Goal: Task Accomplishment & Management: Manage account settings

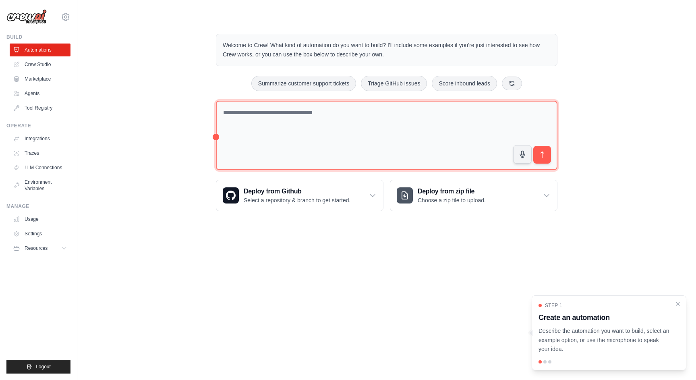
click at [323, 111] on textarea at bounding box center [386, 136] width 341 height 70
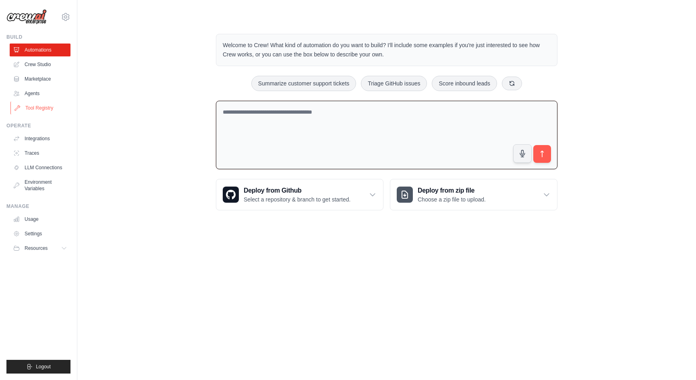
click at [52, 106] on link "Tool Registry" at bounding box center [40, 107] width 61 height 13
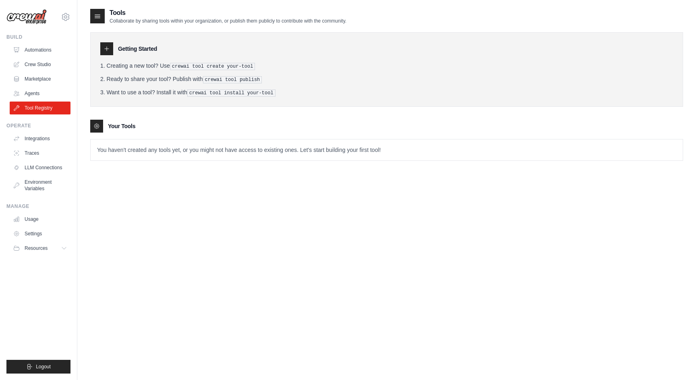
click at [163, 169] on div "Tools Collaborate by sharing tools within your organization, or publish them pu…" at bounding box center [386, 90] width 593 height 165
click at [105, 54] on div at bounding box center [106, 48] width 13 height 13
click at [106, 52] on icon at bounding box center [106, 48] width 6 height 6
click at [123, 125] on h3 "Your Tools" at bounding box center [121, 126] width 27 height 8
click at [120, 144] on p "You haven't created any tools yet, or you might not have access to existing one…" at bounding box center [387, 149] width 592 height 21
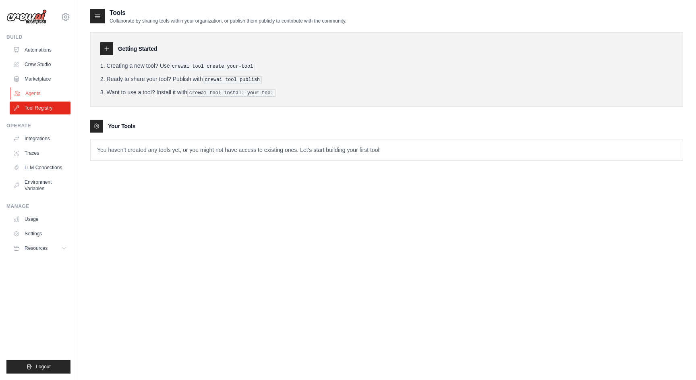
click at [42, 91] on link "Agents" at bounding box center [40, 93] width 61 height 13
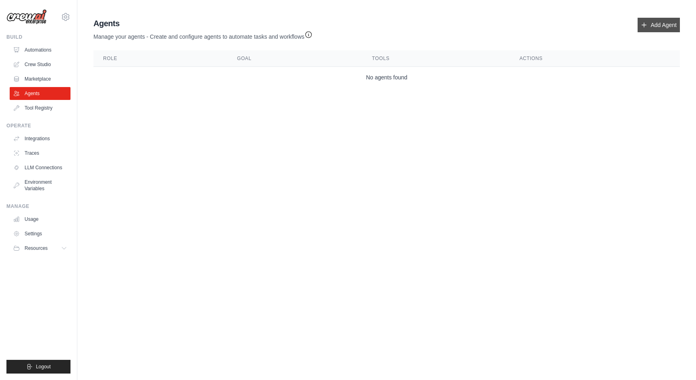
click at [659, 27] on link "Add Agent" at bounding box center [658, 25] width 42 height 14
click at [658, 24] on link "Add Agent" at bounding box center [658, 25] width 42 height 14
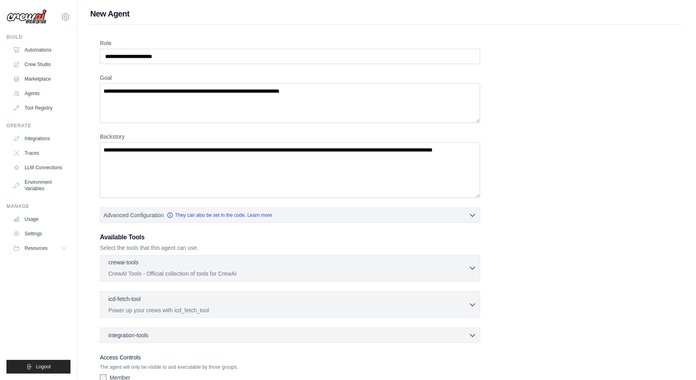
click at [339, 271] on p "CrewAI Tools - Official collection of tools for CrewAI" at bounding box center [288, 273] width 360 height 8
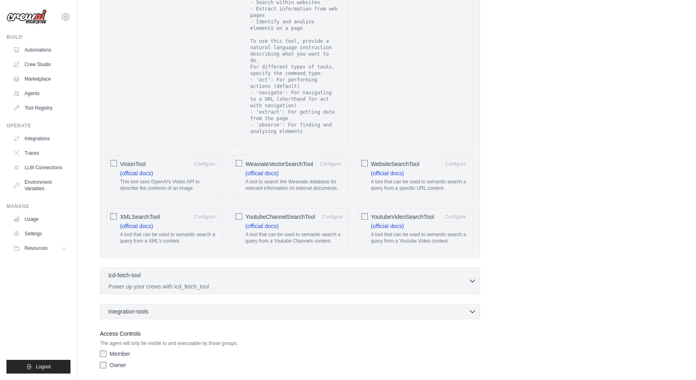
scroll to position [1437, 0]
click at [443, 303] on div "integration-tools 0 selected Notion Google Sheets Box Jira" at bounding box center [290, 310] width 380 height 15
click at [443, 306] on div "integration-tools 0 selected" at bounding box center [292, 310] width 368 height 8
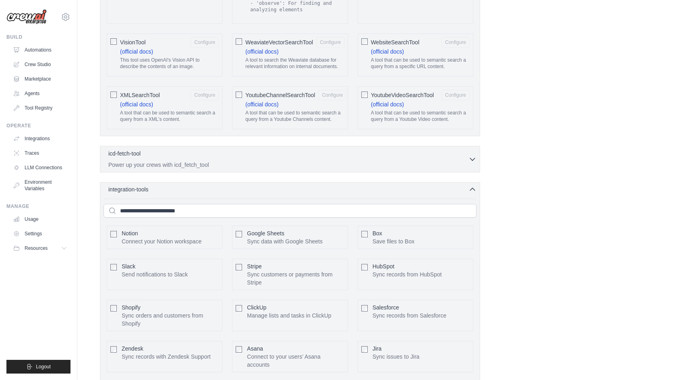
scroll to position [1562, 0]
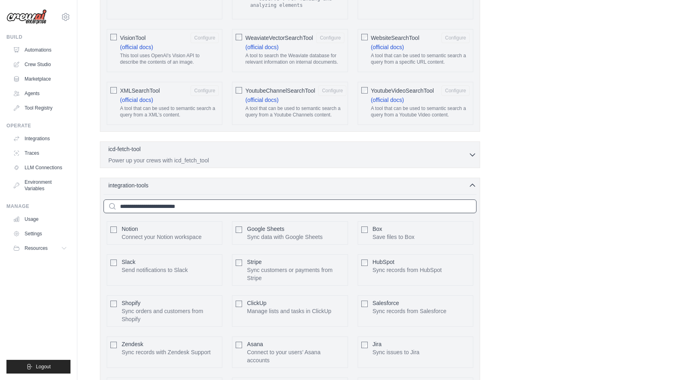
click at [325, 200] on input "text" at bounding box center [289, 206] width 373 height 14
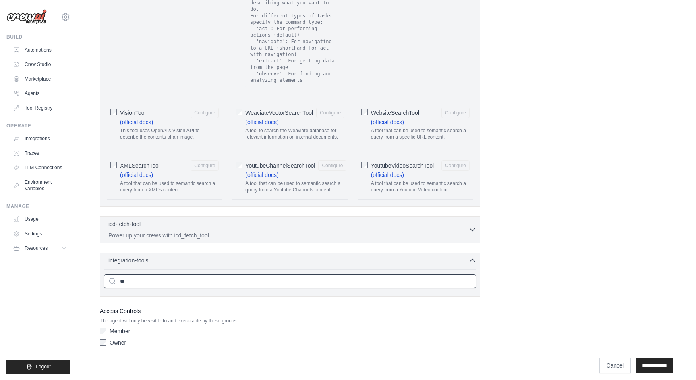
type input "*"
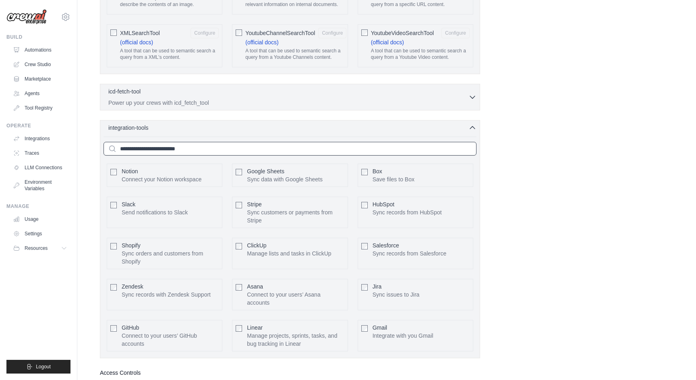
scroll to position [1621, 0]
click at [368, 321] on div "Gmail Integrate with you Gmail Configure" at bounding box center [415, 334] width 116 height 31
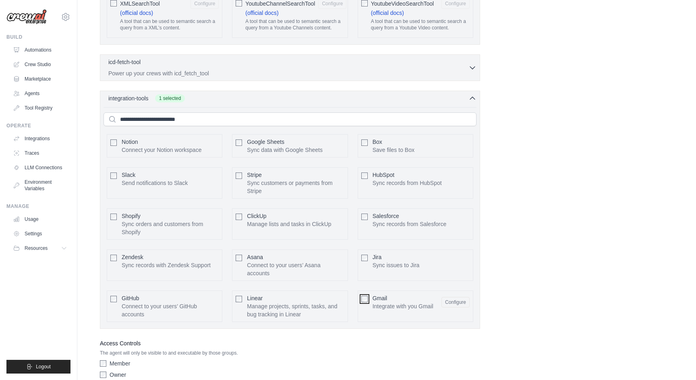
scroll to position [1682, 0]
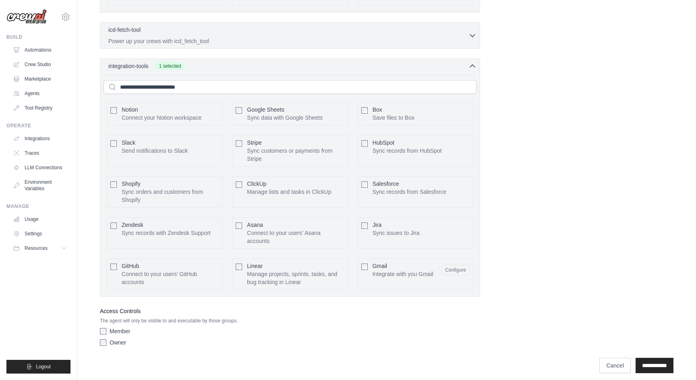
click at [455, 39] on div "icd-fetch-tool 0 selected Power up your crews with icd_fetch_tool IcdFetchTool" at bounding box center [290, 35] width 380 height 27
click at [459, 37] on p "Power up your crews with icd_fetch_tool" at bounding box center [288, 41] width 360 height 8
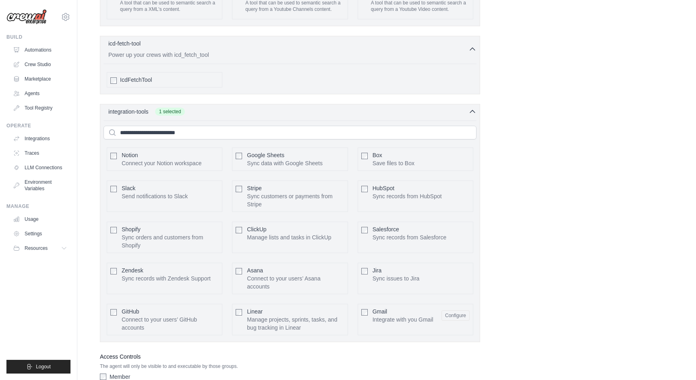
scroll to position [1668, 0]
click at [448, 309] on button "Configure" at bounding box center [455, 314] width 28 height 10
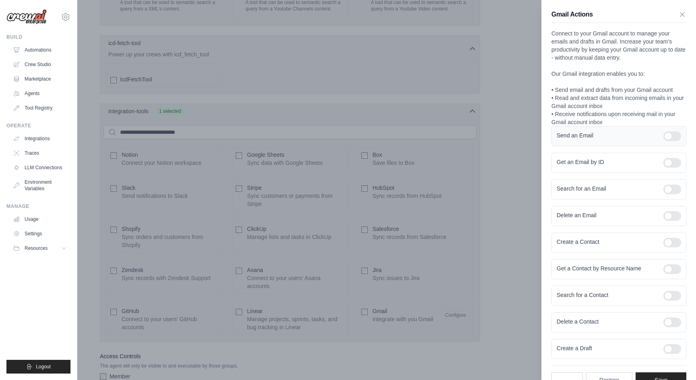
click at [674, 136] on div at bounding box center [672, 136] width 18 height 10
click at [675, 191] on div at bounding box center [672, 189] width 18 height 10
click at [674, 347] on div at bounding box center [672, 349] width 18 height 10
click at [676, 295] on div at bounding box center [672, 296] width 18 height 10
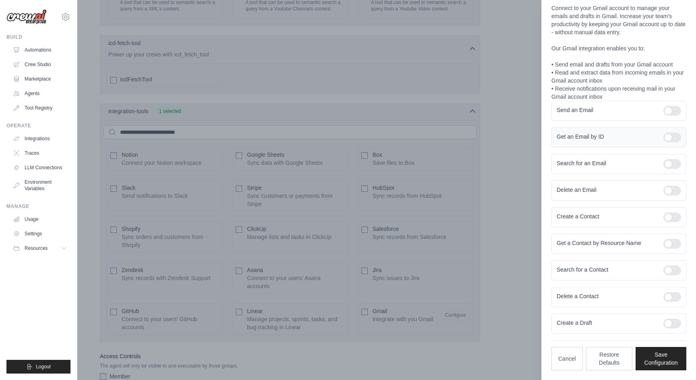
click at [672, 138] on div at bounding box center [672, 137] width 18 height 10
click at [665, 359] on button "Save Configuration" at bounding box center [660, 357] width 51 height 23
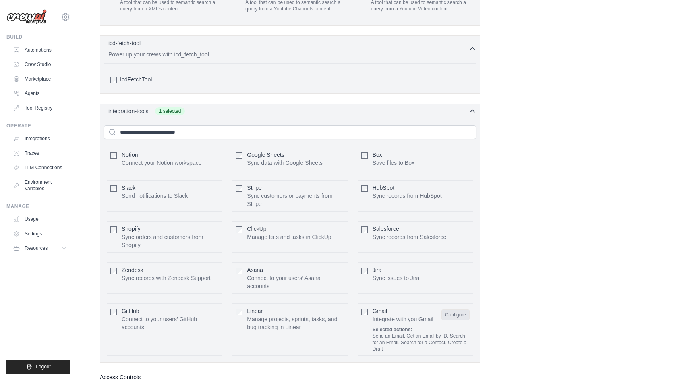
click at [457, 310] on button "Configure" at bounding box center [455, 314] width 28 height 10
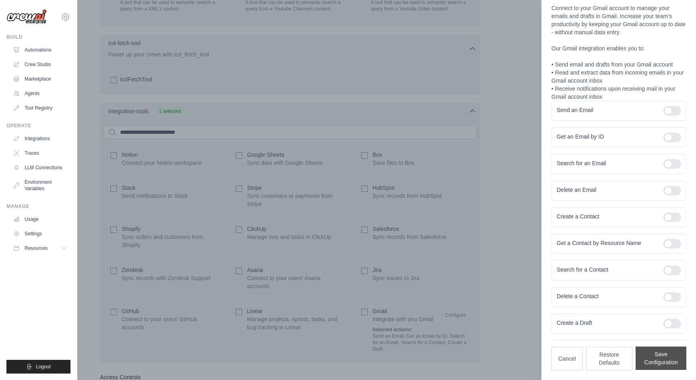
click at [644, 360] on button "Save Configuration" at bounding box center [660, 357] width 51 height 23
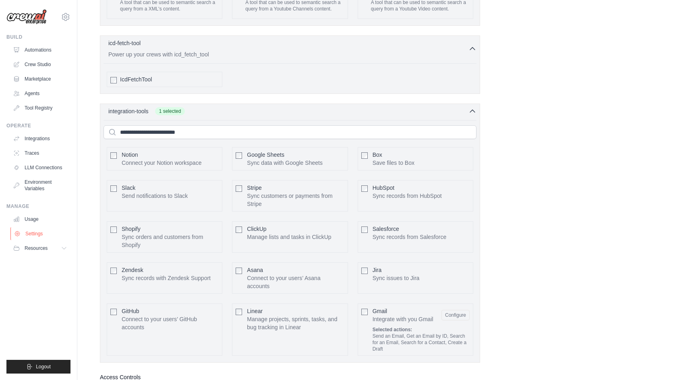
click at [49, 237] on link "Settings" at bounding box center [40, 233] width 61 height 13
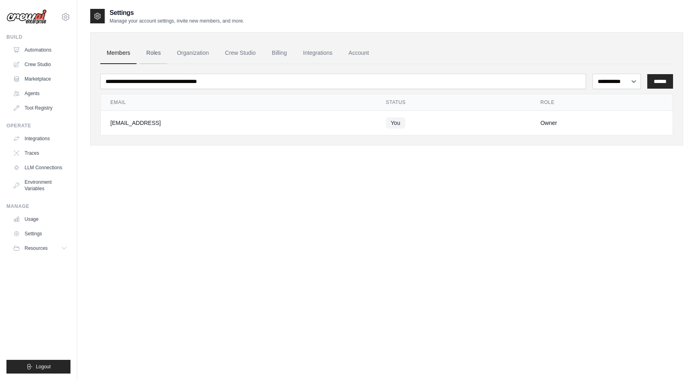
click at [162, 51] on link "Roles" at bounding box center [153, 53] width 27 height 22
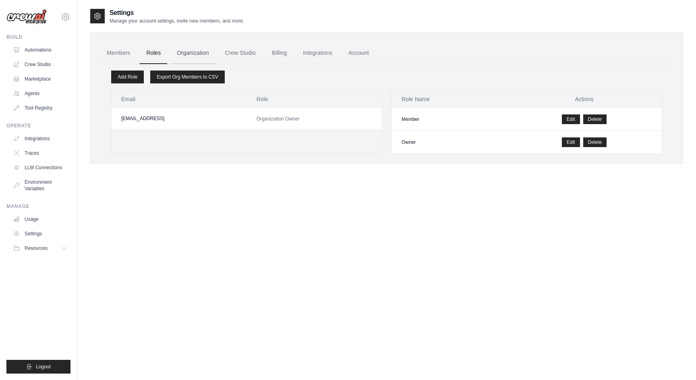
click at [185, 52] on link "Organization" at bounding box center [192, 53] width 45 height 22
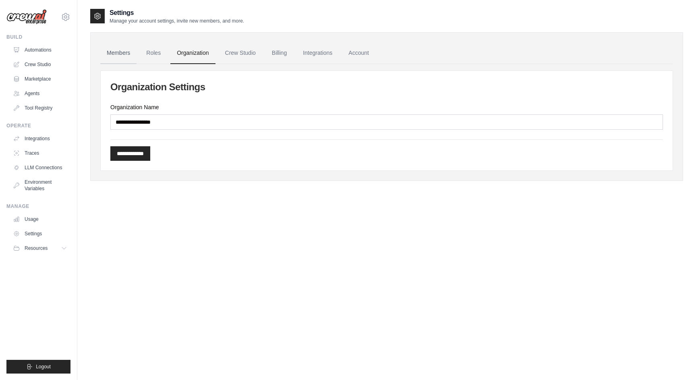
click at [112, 52] on link "Members" at bounding box center [118, 53] width 36 height 22
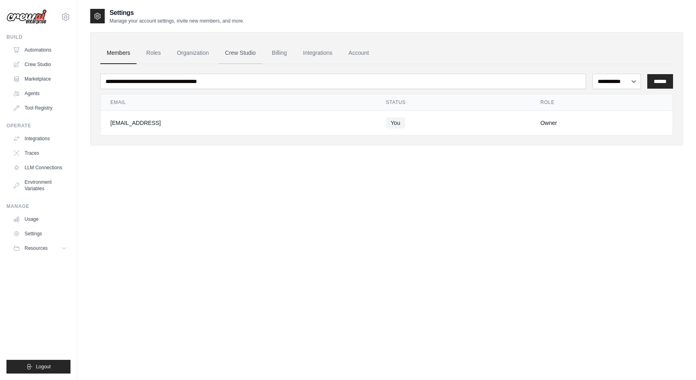
click at [223, 54] on link "Crew Studio" at bounding box center [240, 53] width 43 height 22
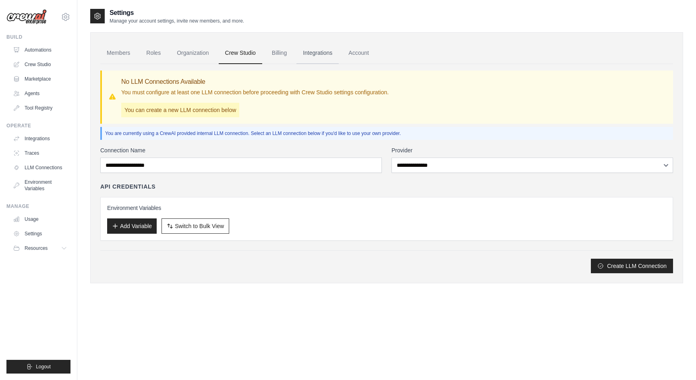
click at [319, 49] on link "Integrations" at bounding box center [317, 53] width 42 height 22
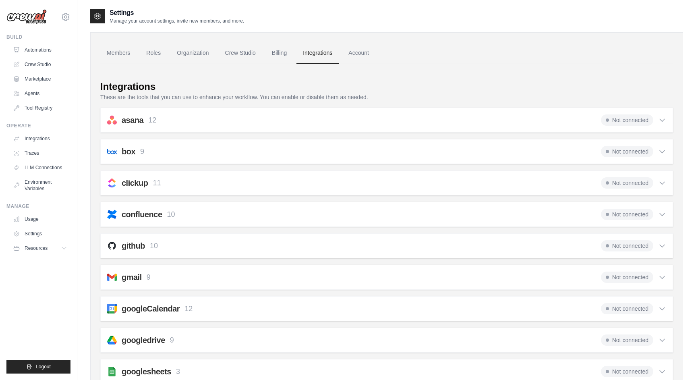
click at [479, 272] on div "gmail 9 Not connected" at bounding box center [386, 276] width 559 height 11
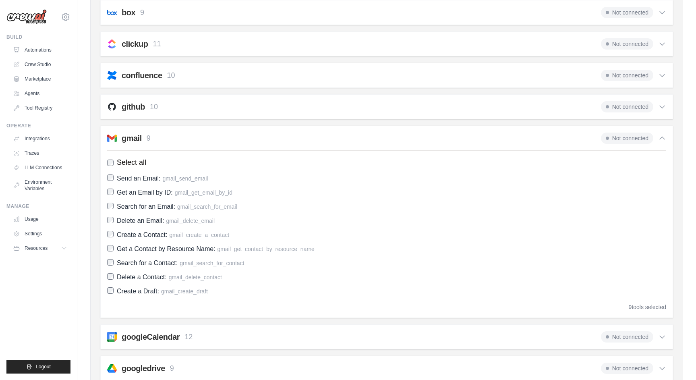
scroll to position [126, 0]
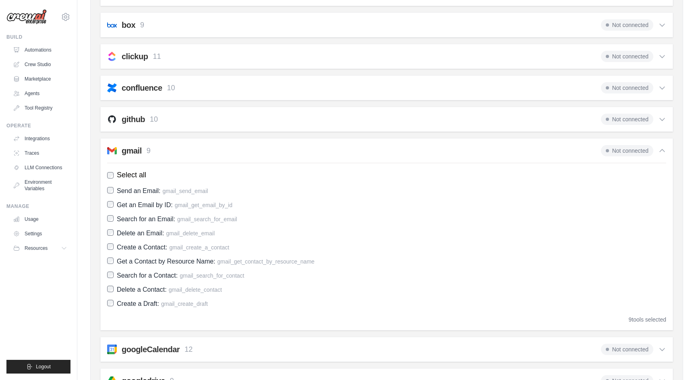
click at [624, 152] on span "Not connected" at bounding box center [627, 150] width 52 height 11
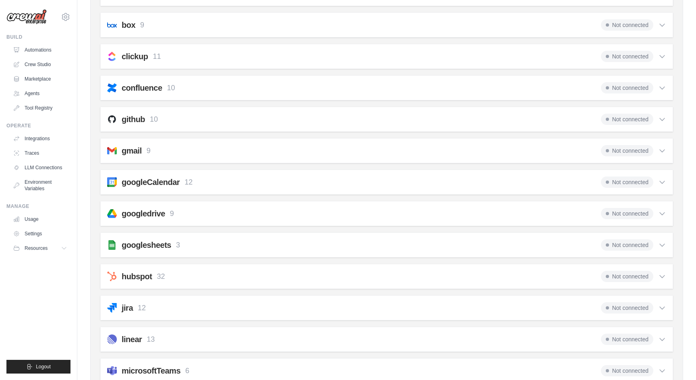
click at [657, 153] on div "Not connected" at bounding box center [633, 150] width 65 height 11
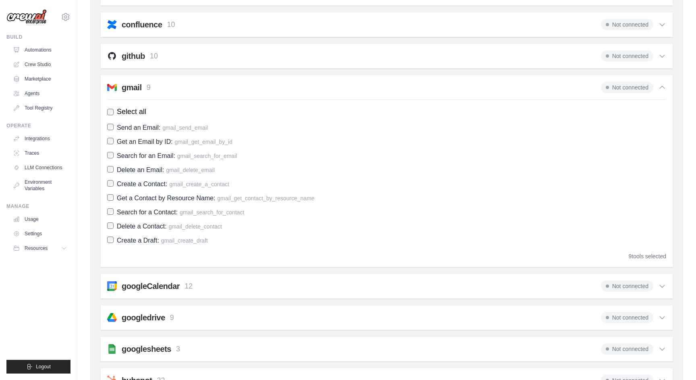
scroll to position [199, 0]
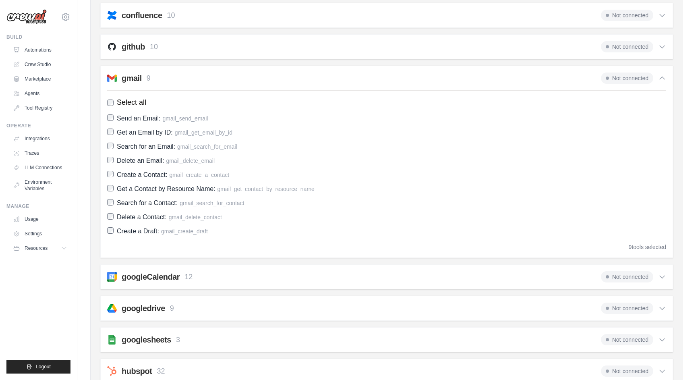
click at [630, 72] on span "Not connected" at bounding box center [627, 77] width 52 height 11
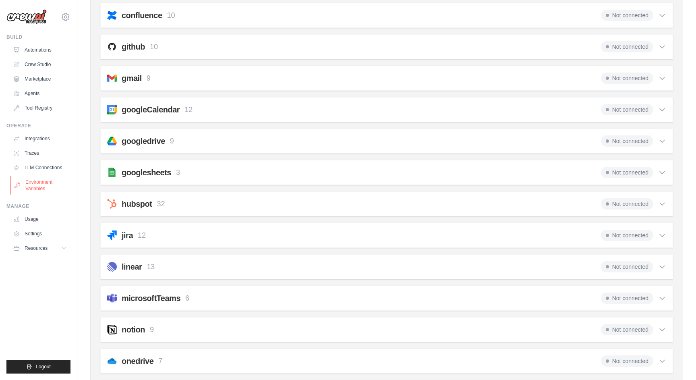
click at [38, 191] on link "Environment Variables" at bounding box center [40, 185] width 61 height 19
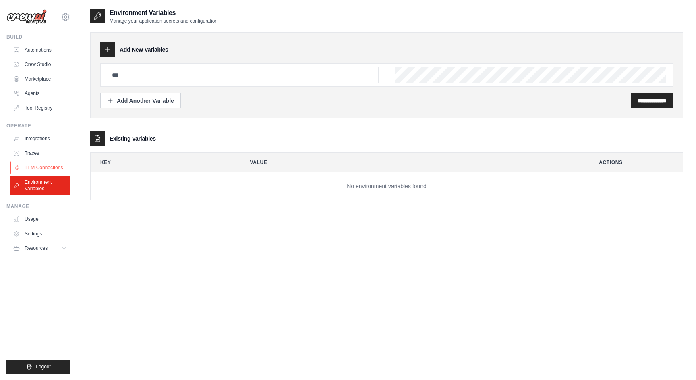
click at [51, 168] on link "LLM Connections" at bounding box center [40, 167] width 61 height 13
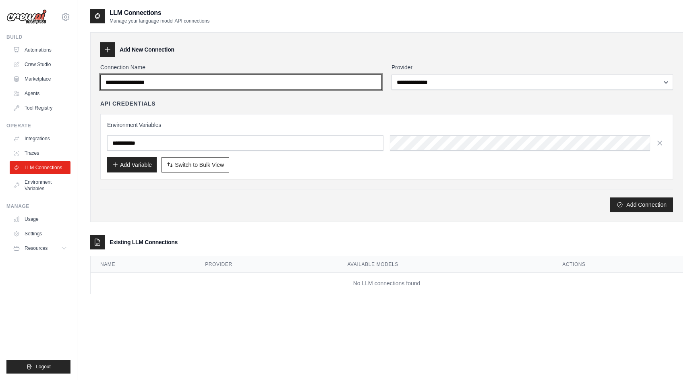
click at [187, 83] on input "Connection Name" at bounding box center [240, 81] width 281 height 15
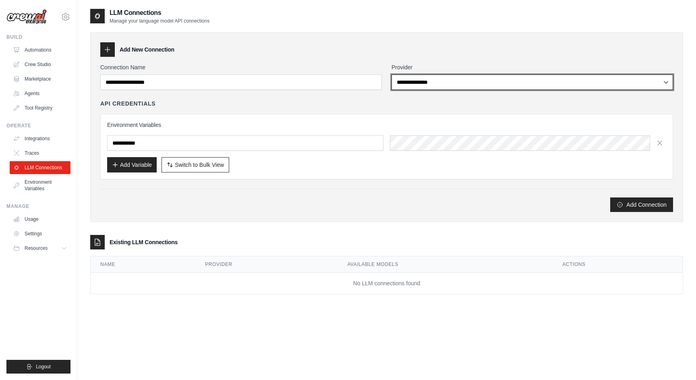
click at [454, 83] on select "**********" at bounding box center [531, 81] width 281 height 15
select select "*****"
click at [391, 74] on select "**********" at bounding box center [531, 81] width 281 height 15
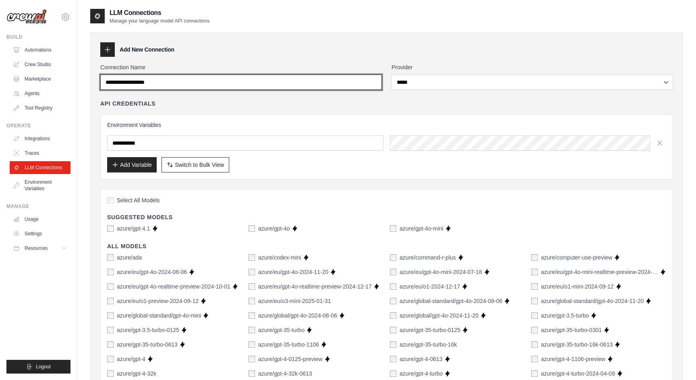
click at [274, 85] on input "Connection Name" at bounding box center [240, 81] width 281 height 15
type input "*****"
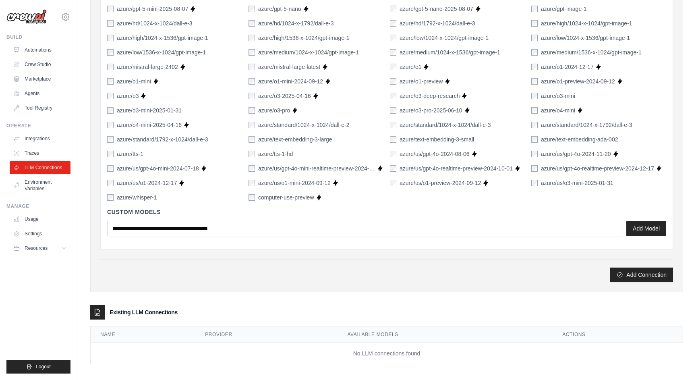
scroll to position [471, 0]
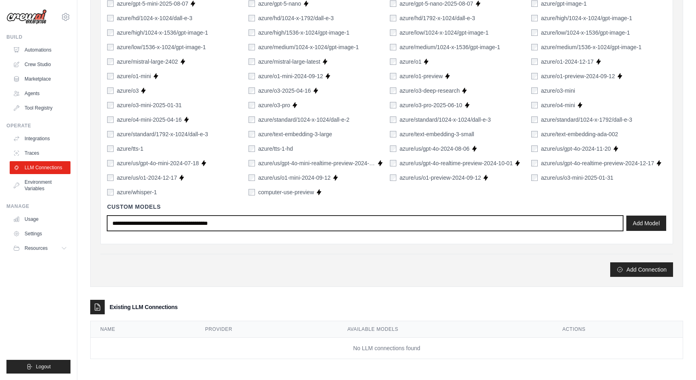
click at [235, 220] on input "text" at bounding box center [365, 222] width 516 height 15
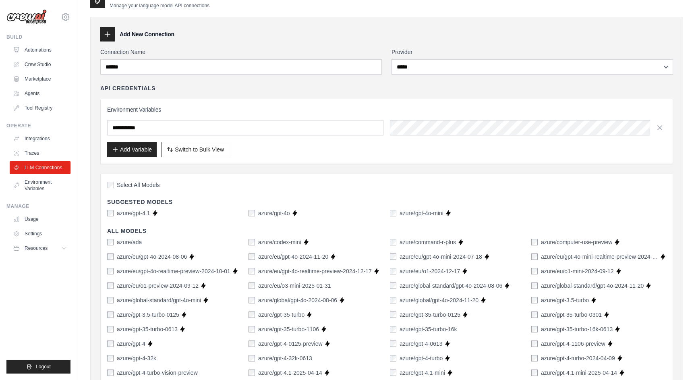
scroll to position [0, 0]
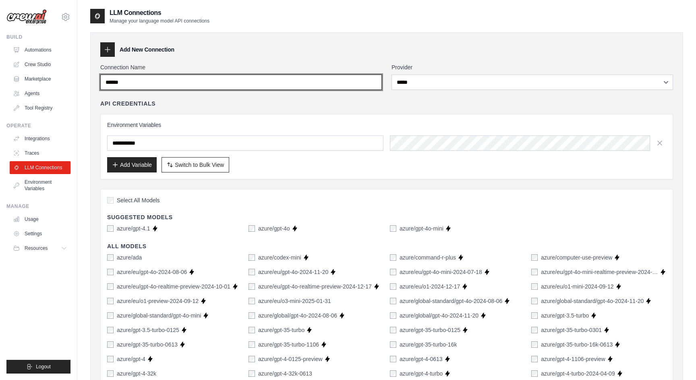
click at [334, 89] on input "*****" at bounding box center [240, 81] width 281 height 15
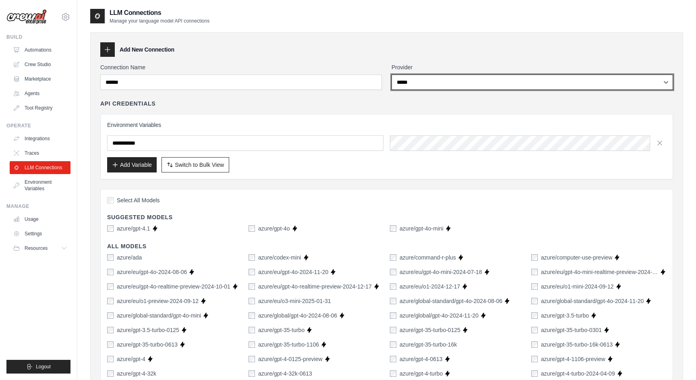
click at [450, 82] on select "**********" at bounding box center [531, 81] width 281 height 15
select select "******"
click at [391, 74] on select "**********" at bounding box center [531, 81] width 281 height 15
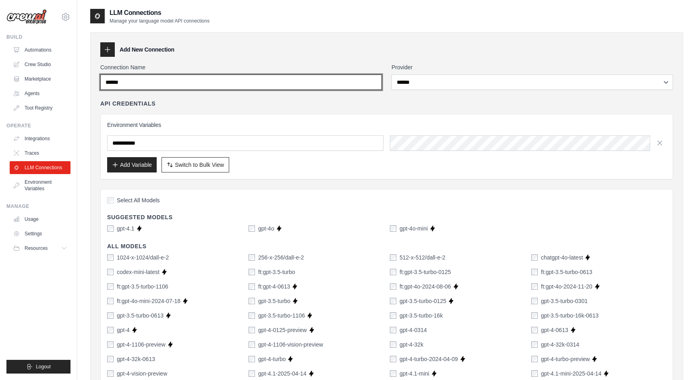
drag, startPoint x: 298, startPoint y: 81, endPoint x: 86, endPoint y: 77, distance: 212.2
type input "******"
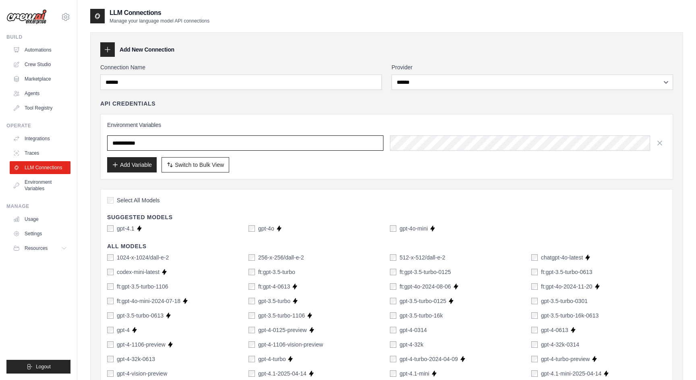
click at [277, 146] on input "text" at bounding box center [245, 142] width 276 height 15
paste input "**********"
type input "**********"
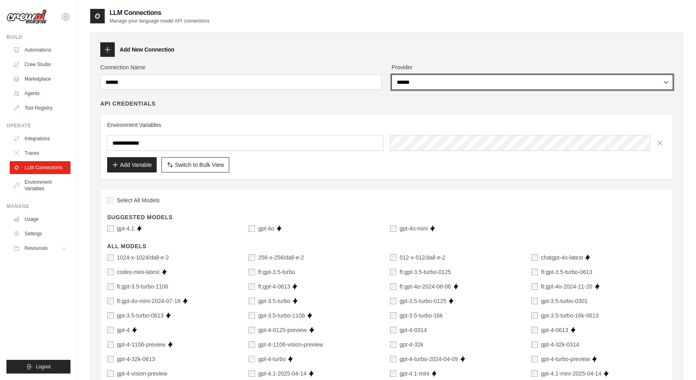
click at [406, 79] on select "**********" at bounding box center [531, 81] width 281 height 15
select select "*****"
click at [391, 74] on select "**********" at bounding box center [531, 81] width 281 height 15
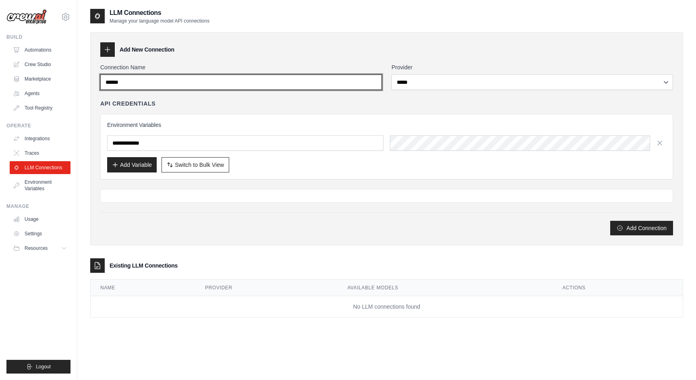
click at [189, 83] on input "******" at bounding box center [240, 81] width 281 height 15
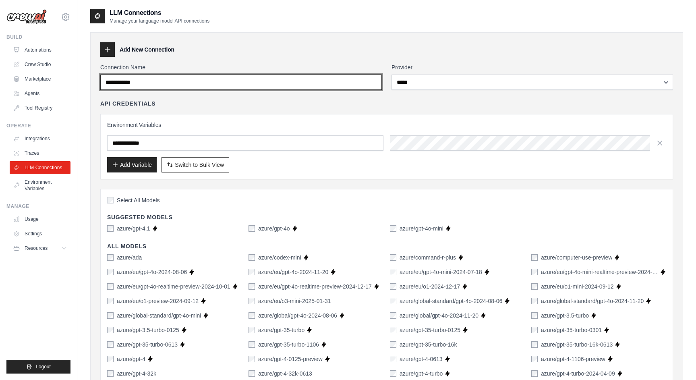
type input "**********"
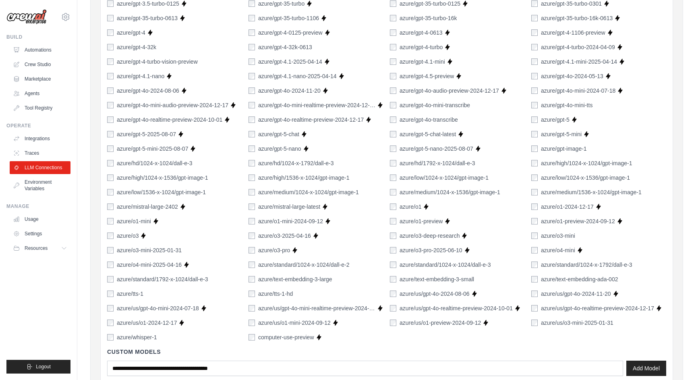
scroll to position [471, 0]
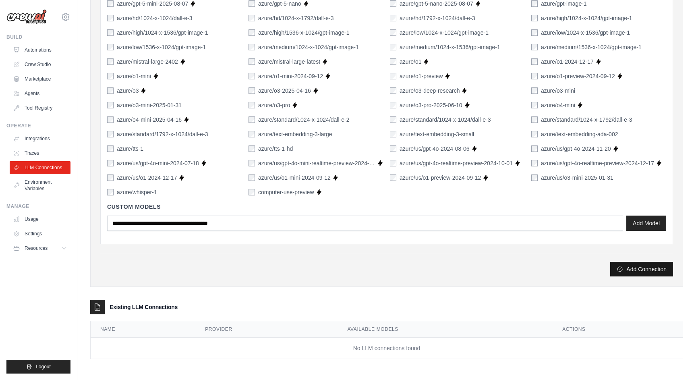
click at [635, 272] on button "Add Connection" at bounding box center [641, 269] width 63 height 14
click at [624, 268] on button "Add Connection" at bounding box center [641, 269] width 63 height 14
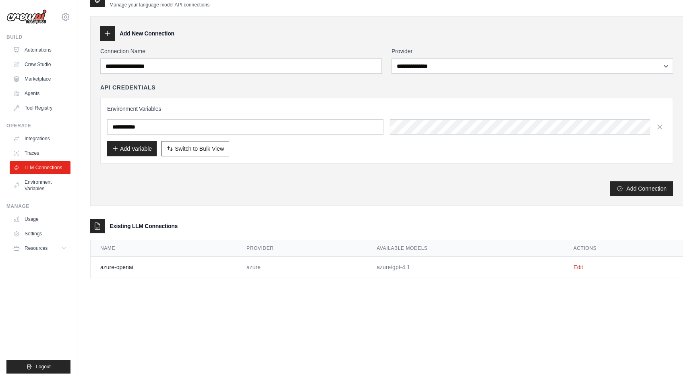
scroll to position [0, 0]
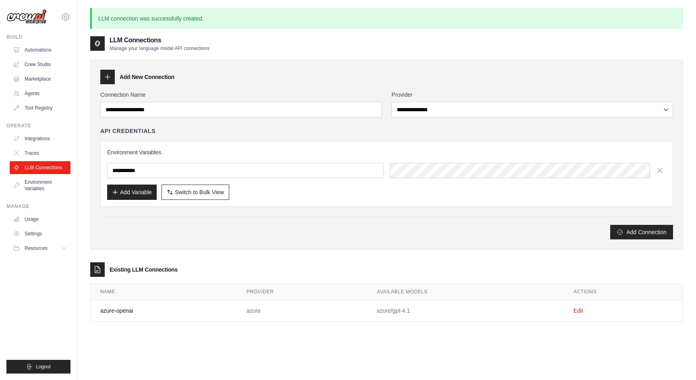
type input "**********"
click at [54, 187] on link "Environment Variables" at bounding box center [40, 185] width 61 height 19
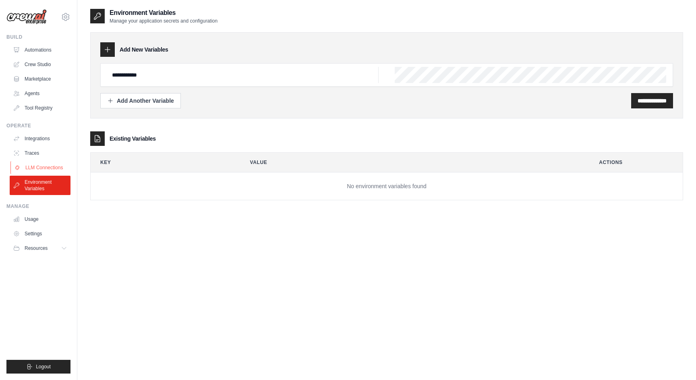
click at [62, 167] on link "LLM Connections" at bounding box center [40, 167] width 61 height 13
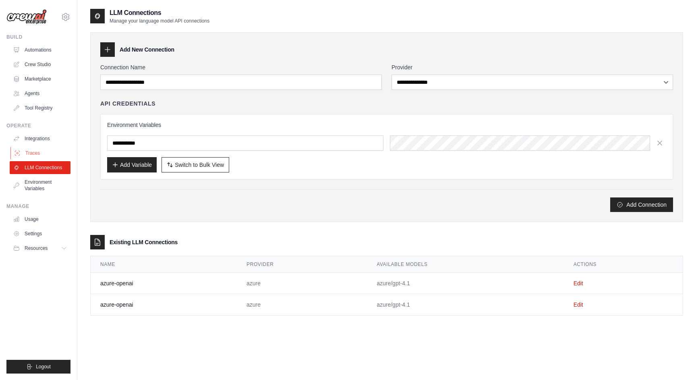
click at [43, 155] on link "Traces" at bounding box center [40, 153] width 61 height 13
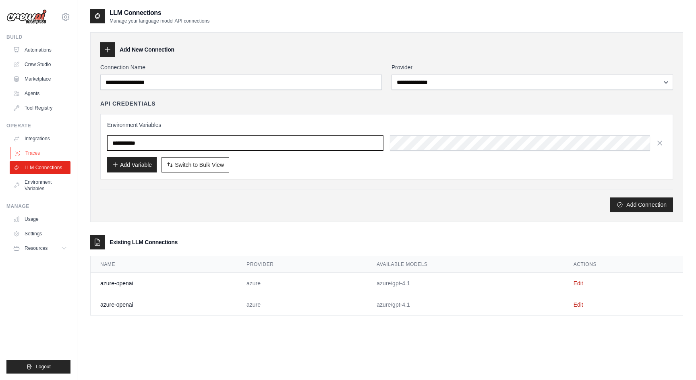
type input "**********"
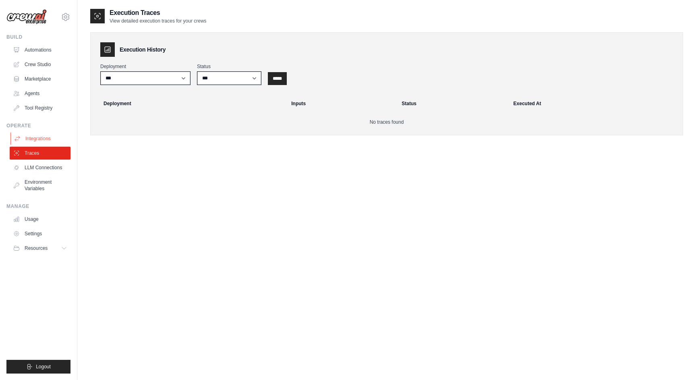
click at [42, 141] on link "Integrations" at bounding box center [40, 138] width 61 height 13
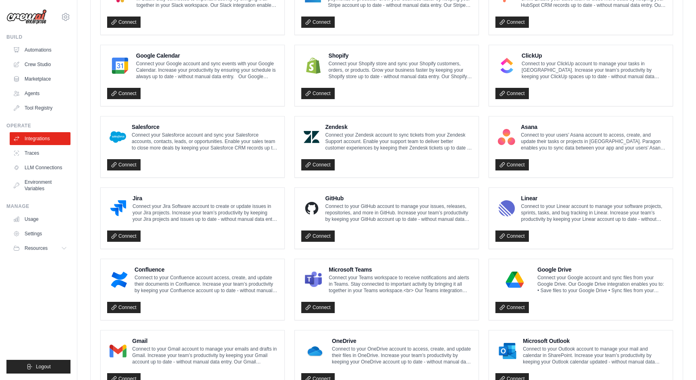
scroll to position [376, 0]
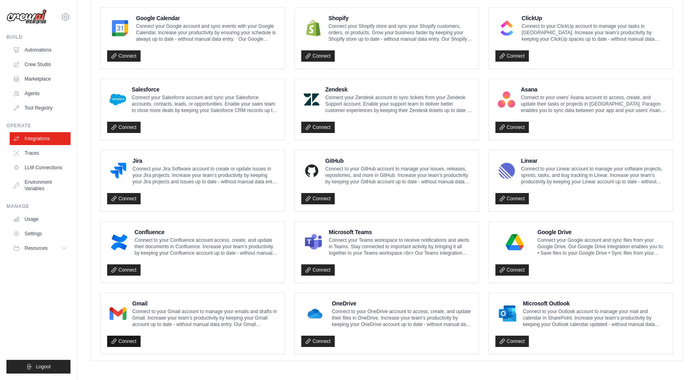
click at [132, 341] on link "Connect" at bounding box center [123, 340] width 33 height 11
click at [502, 335] on link "Connect" at bounding box center [511, 340] width 33 height 11
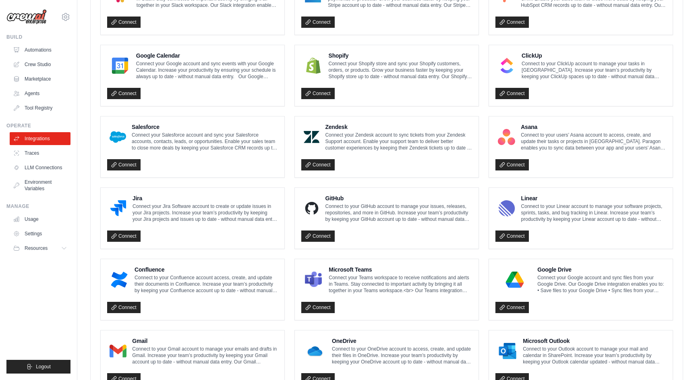
scroll to position [304, 0]
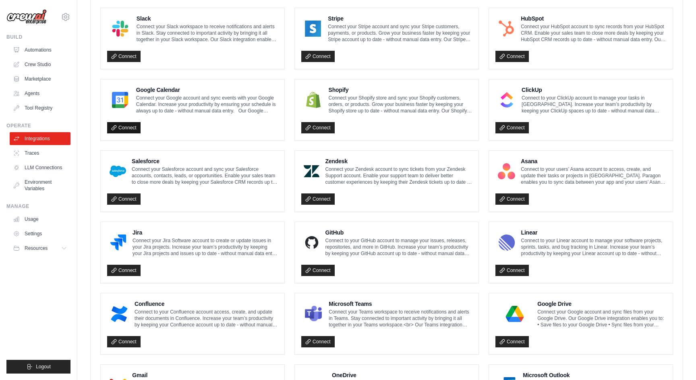
click at [126, 124] on link "Connect" at bounding box center [123, 127] width 33 height 11
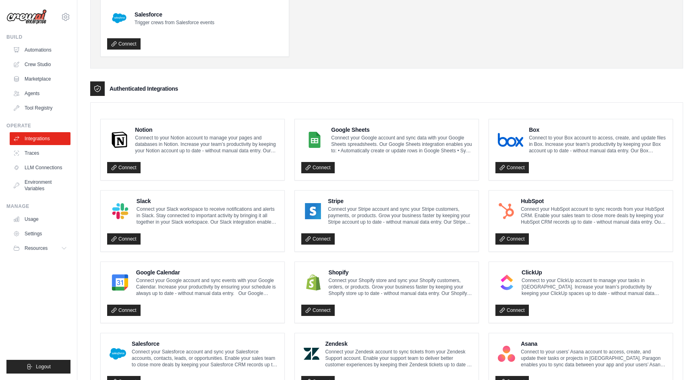
scroll to position [0, 0]
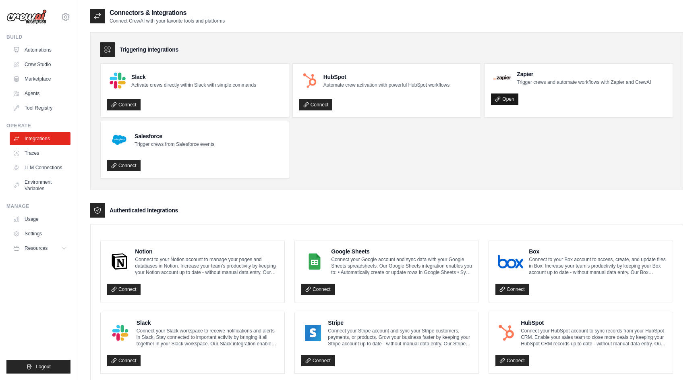
click at [496, 100] on icon at bounding box center [498, 99] width 6 height 6
click at [52, 105] on link "Tool Registry" at bounding box center [40, 107] width 61 height 13
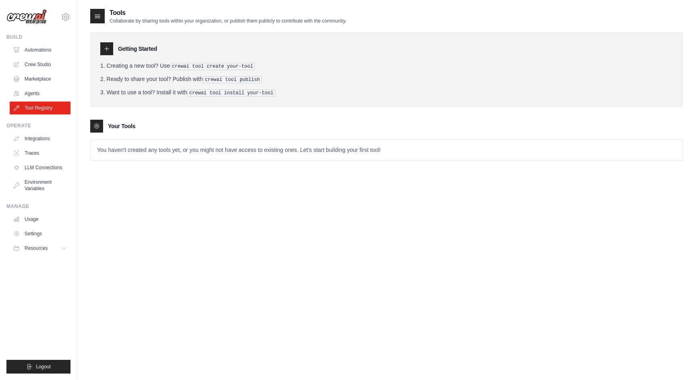
click at [228, 156] on p "You haven't created any tools yet, or you might not have access to existing one…" at bounding box center [387, 149] width 592 height 21
click at [56, 88] on link "Agents" at bounding box center [40, 93] width 61 height 13
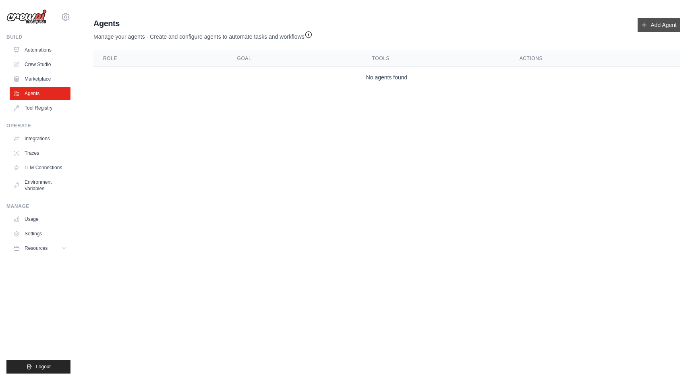
click at [658, 23] on link "Add Agent" at bounding box center [658, 25] width 42 height 14
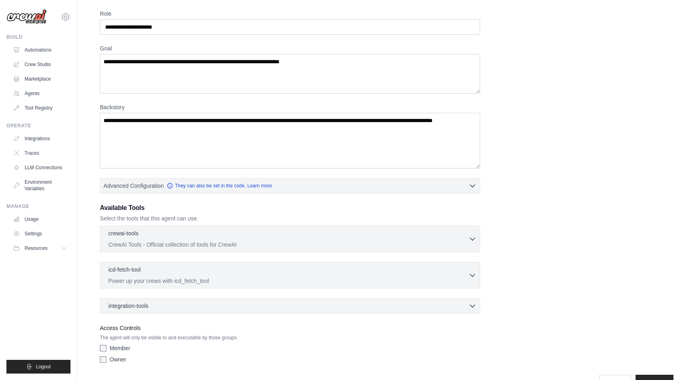
scroll to position [22, 0]
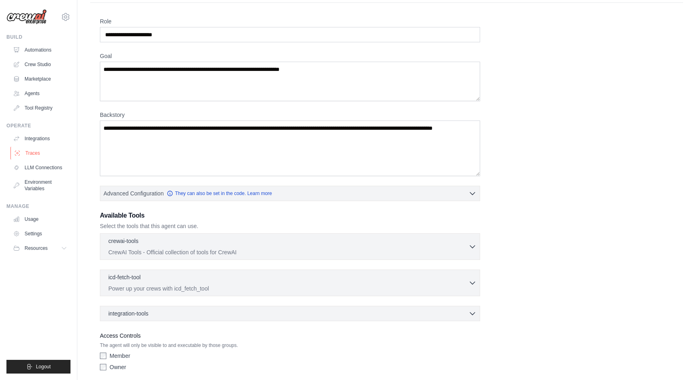
click at [19, 151] on icon at bounding box center [17, 153] width 4 height 4
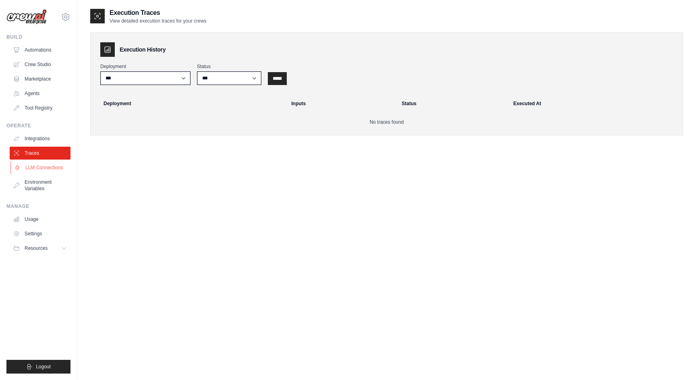
click at [29, 165] on link "LLM Connections" at bounding box center [40, 167] width 61 height 13
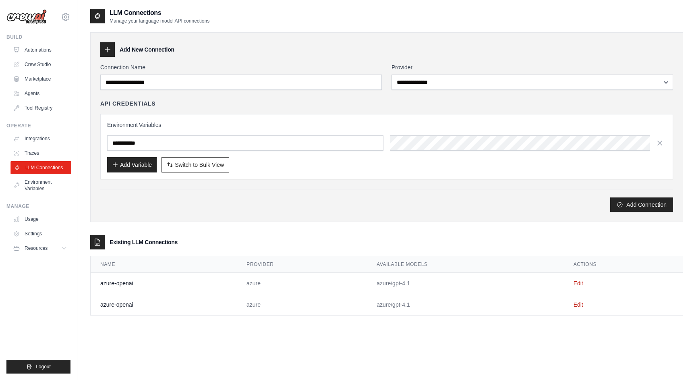
type input "**********"
click at [35, 190] on link "Environment Variables" at bounding box center [40, 185] width 61 height 19
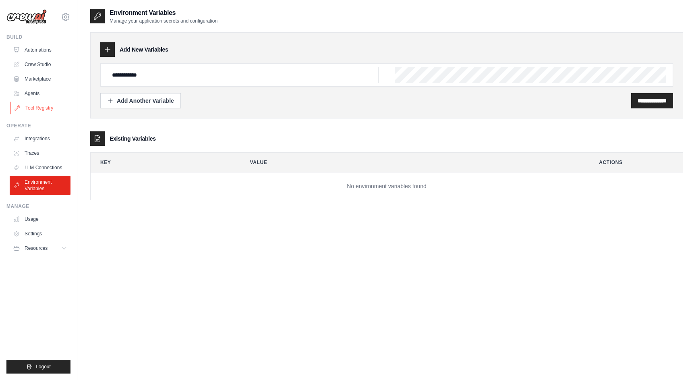
click at [37, 107] on link "Tool Registry" at bounding box center [40, 107] width 61 height 13
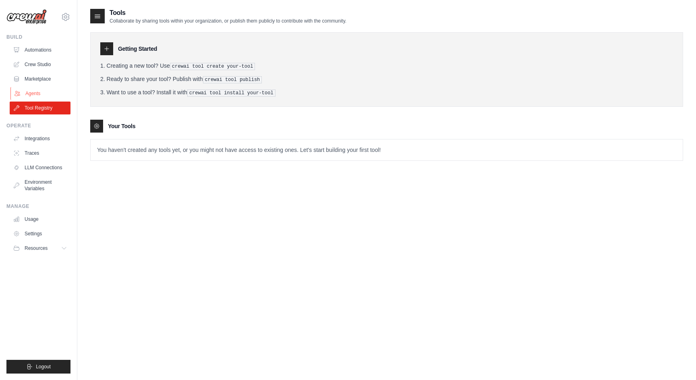
click at [52, 90] on link "Agents" at bounding box center [40, 93] width 61 height 13
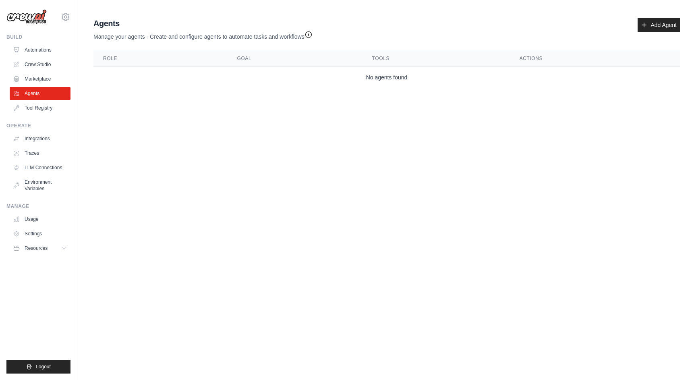
click at [661, 17] on div "Agents Manage your agents - Create and configure agents to automate tasks and w…" at bounding box center [386, 52] width 593 height 76
click at [659, 22] on link "Add Agent" at bounding box center [658, 25] width 42 height 14
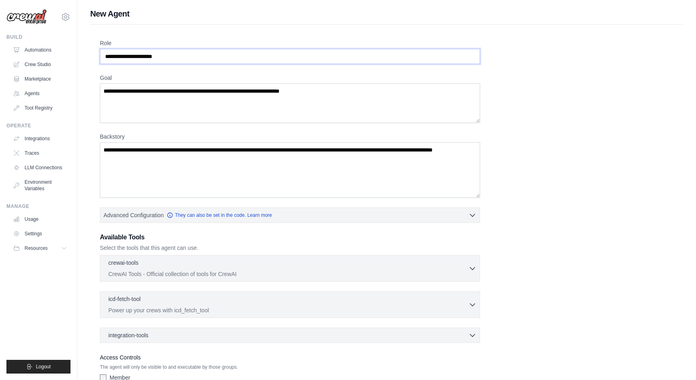
click at [163, 56] on input "Role" at bounding box center [290, 56] width 380 height 15
click at [134, 310] on p "Power up your crews with icd_fetch_tool" at bounding box center [288, 310] width 360 height 8
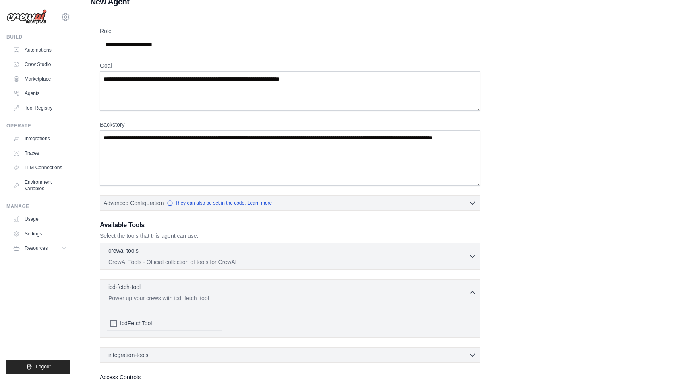
scroll to position [13, 0]
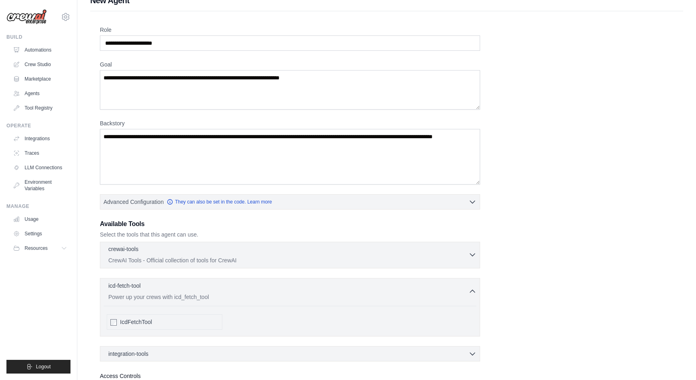
click at [163, 255] on div "crewai-tools 0 selected CrewAI Tools - Official collection of tools for CrewAI" at bounding box center [288, 254] width 360 height 19
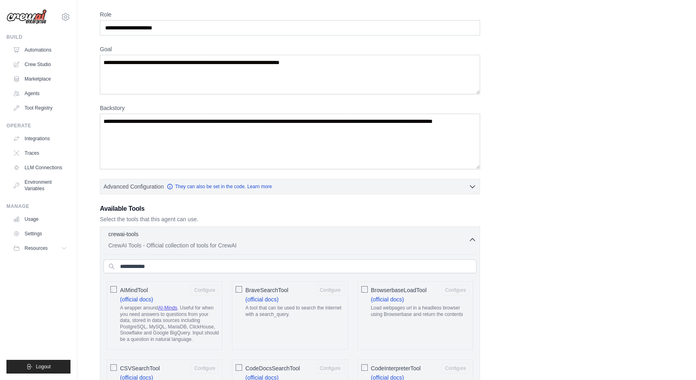
scroll to position [0, 0]
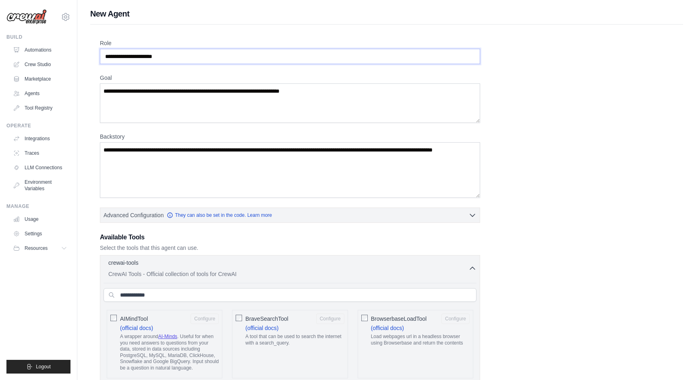
click at [141, 54] on input "Role" at bounding box center [290, 56] width 380 height 15
click at [139, 56] on input "**********" at bounding box center [290, 56] width 380 height 15
type input "**********"
click at [35, 252] on button "Resources" at bounding box center [40, 248] width 61 height 13
click at [37, 63] on link "Crew Studio" at bounding box center [40, 64] width 61 height 13
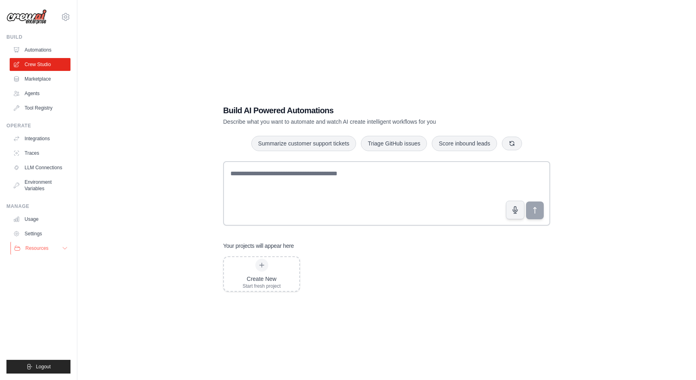
click at [52, 244] on button "Resources" at bounding box center [40, 248] width 61 height 13
click at [39, 184] on link "Environment Variables" at bounding box center [40, 185] width 61 height 19
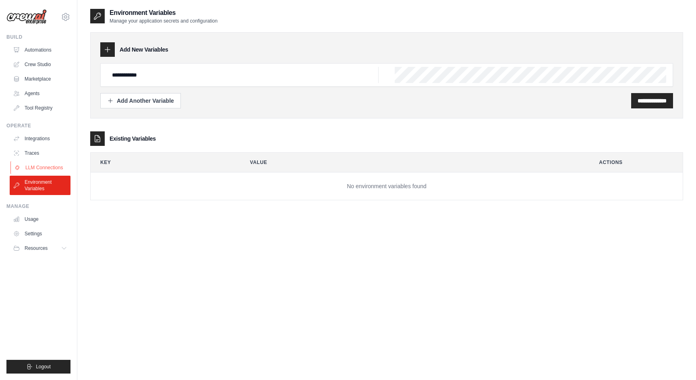
click at [36, 169] on link "LLM Connections" at bounding box center [40, 167] width 61 height 13
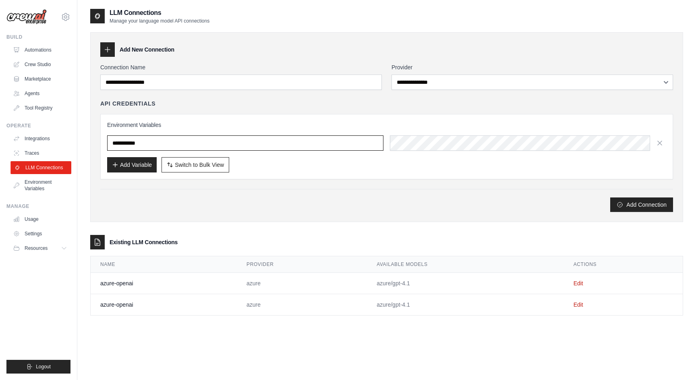
type input "**********"
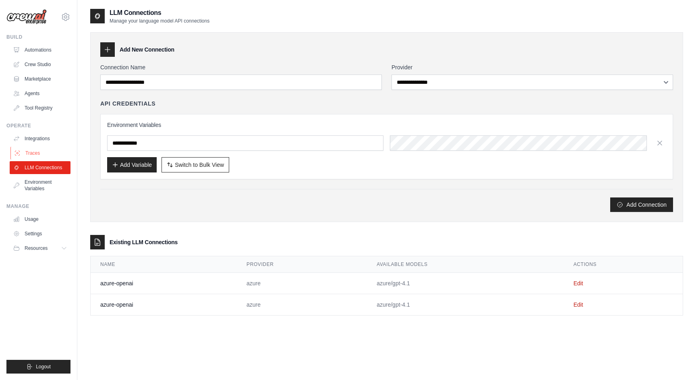
click at [31, 157] on link "Traces" at bounding box center [40, 153] width 61 height 13
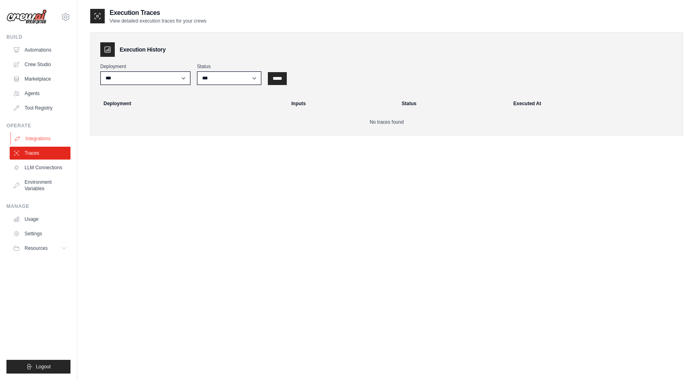
click at [31, 136] on link "Integrations" at bounding box center [40, 138] width 61 height 13
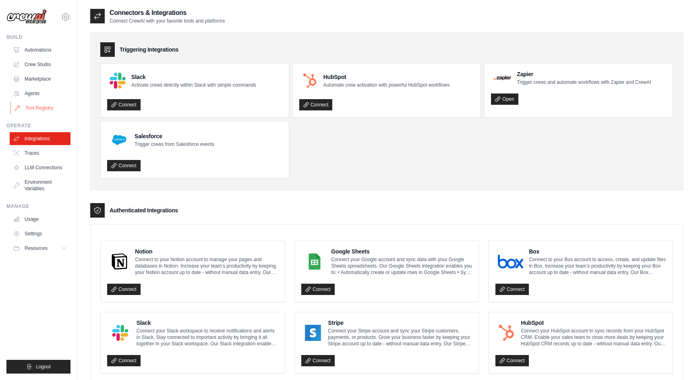
click at [31, 105] on link "Tool Registry" at bounding box center [40, 107] width 61 height 13
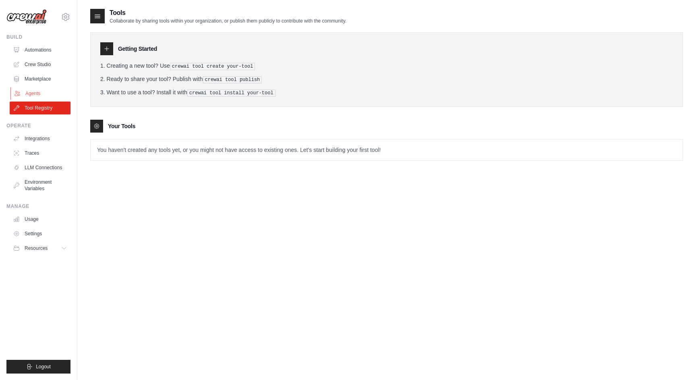
click at [39, 88] on link "Agents" at bounding box center [40, 93] width 61 height 13
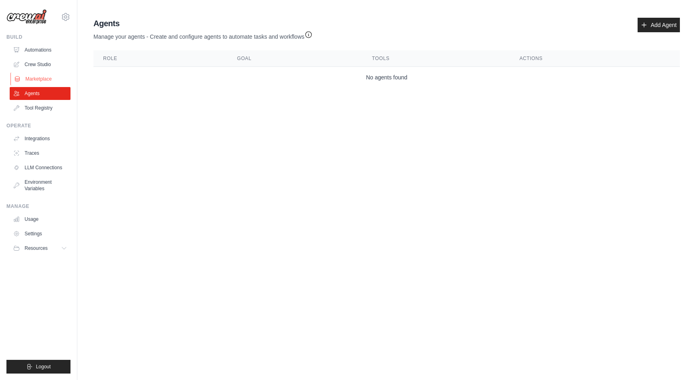
click at [41, 75] on link "Marketplace" at bounding box center [40, 78] width 61 height 13
